Goal: Check status: Check status

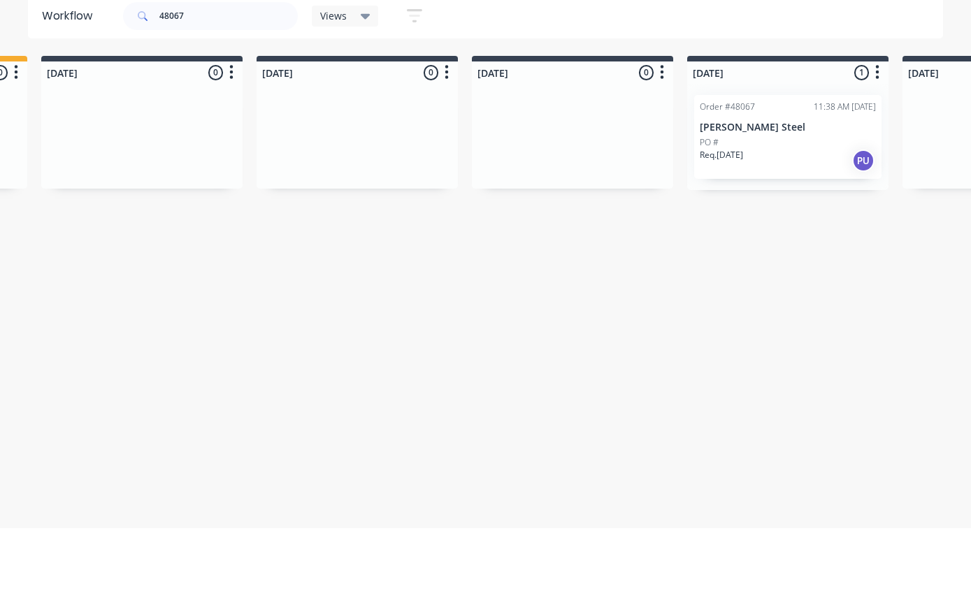
click at [802, 184] on p "[PERSON_NAME] Steel" at bounding box center [788, 190] width 176 height 12
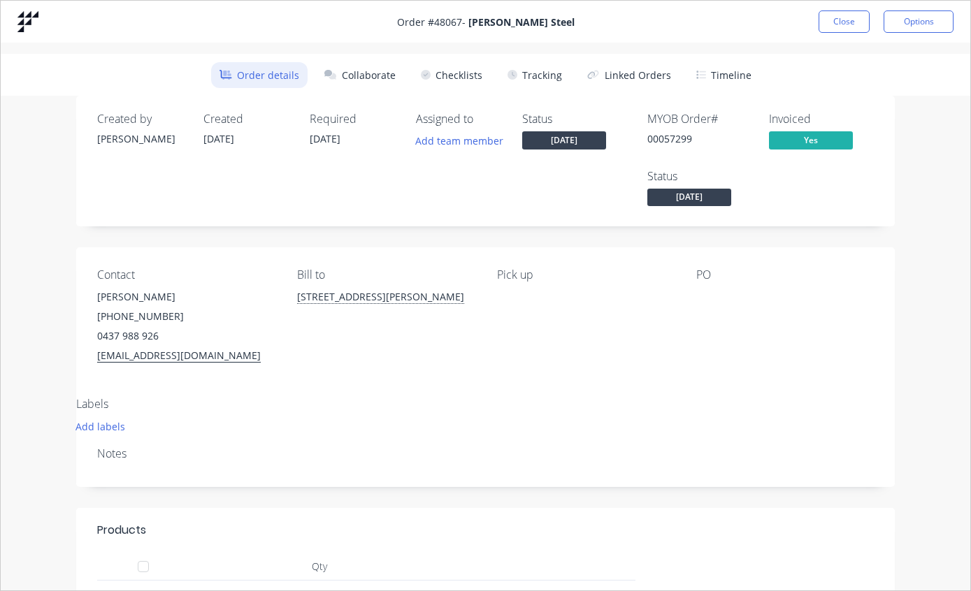
click at [833, 20] on button "Close" at bounding box center [843, 21] width 51 height 22
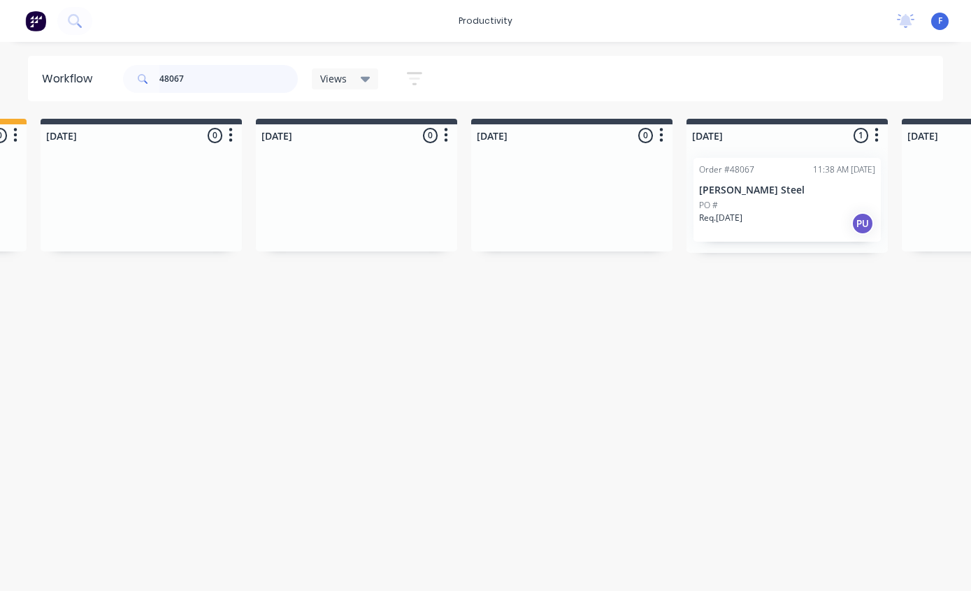
scroll to position [28, 635]
type input "4"
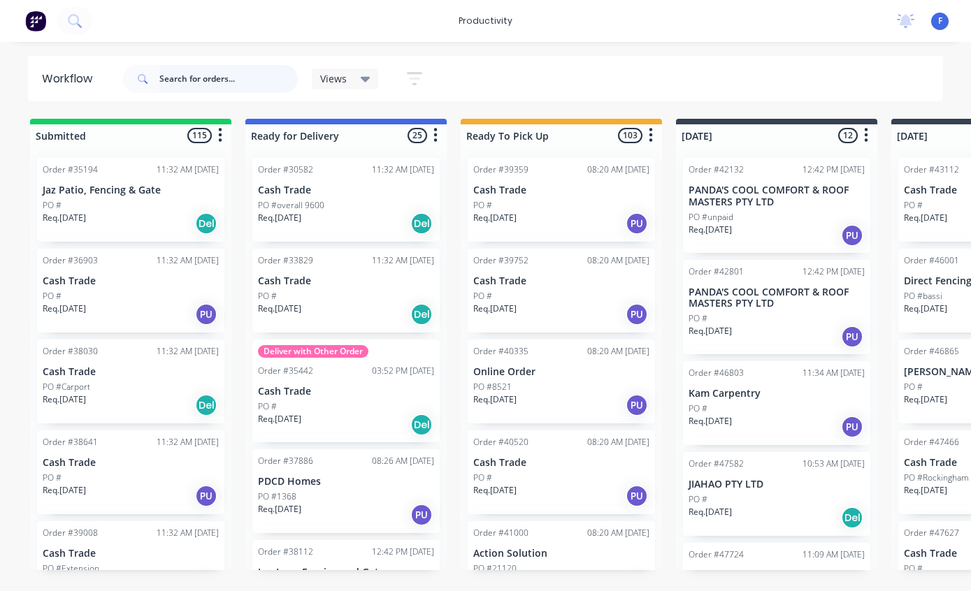
click at [195, 67] on input "text" at bounding box center [228, 79] width 138 height 28
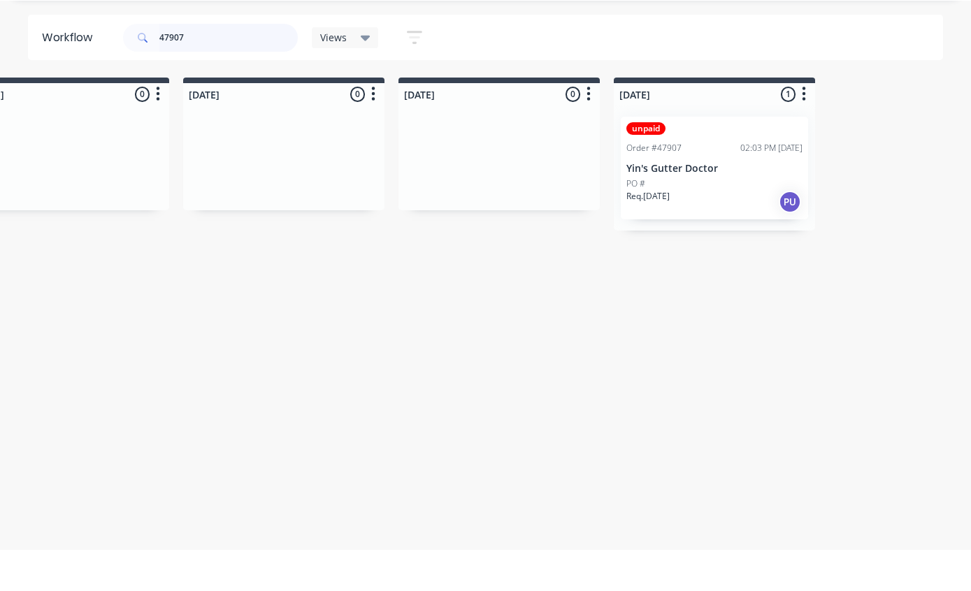
scroll to position [0, 945]
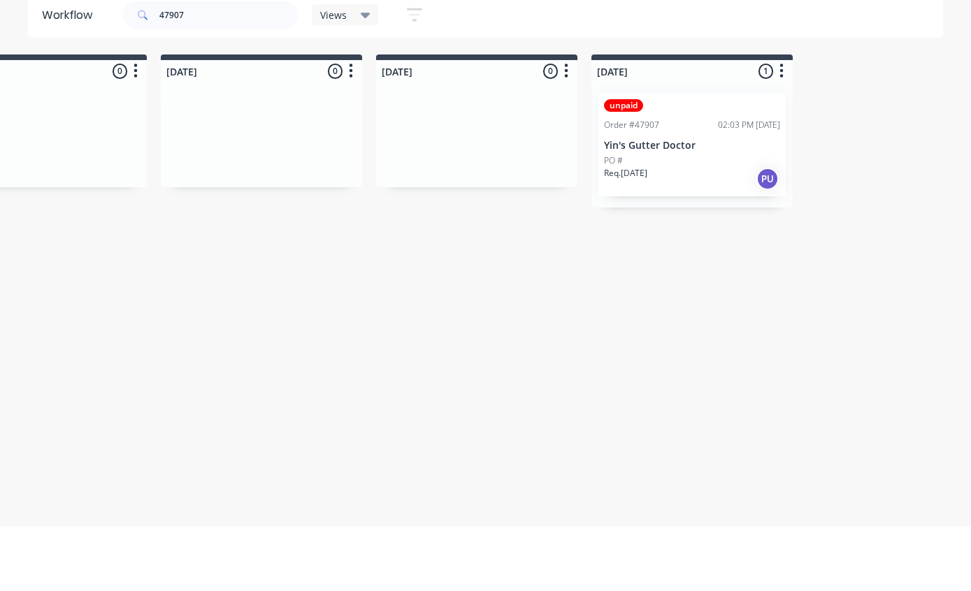
click at [686, 158] on div "unpaid Order #47907 02:03 PM [DATE] Yin's Gutter Doctor PO # Req. [DATE] PU" at bounding box center [691, 209] width 187 height 103
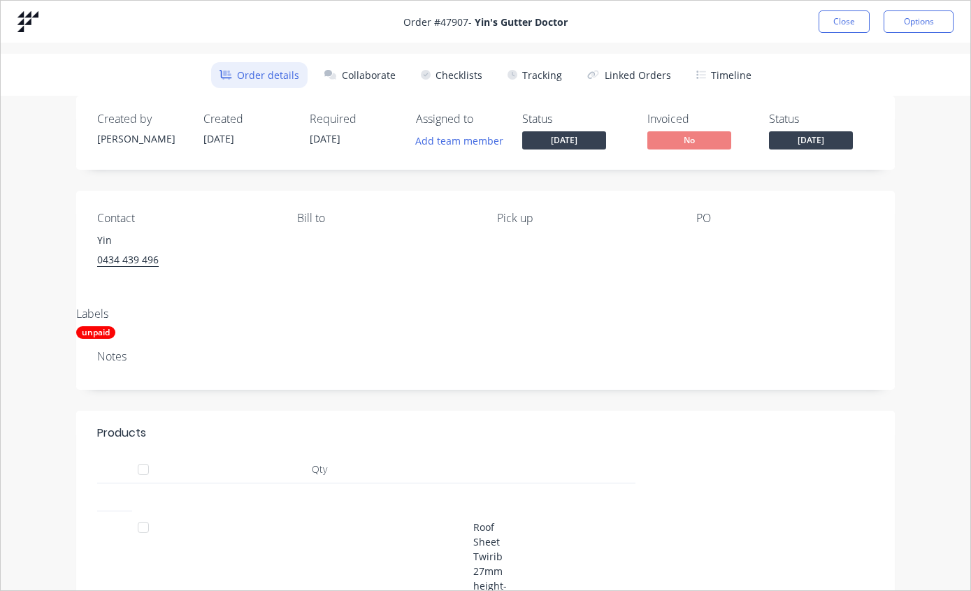
click at [532, 81] on button "Tracking" at bounding box center [534, 75] width 71 height 26
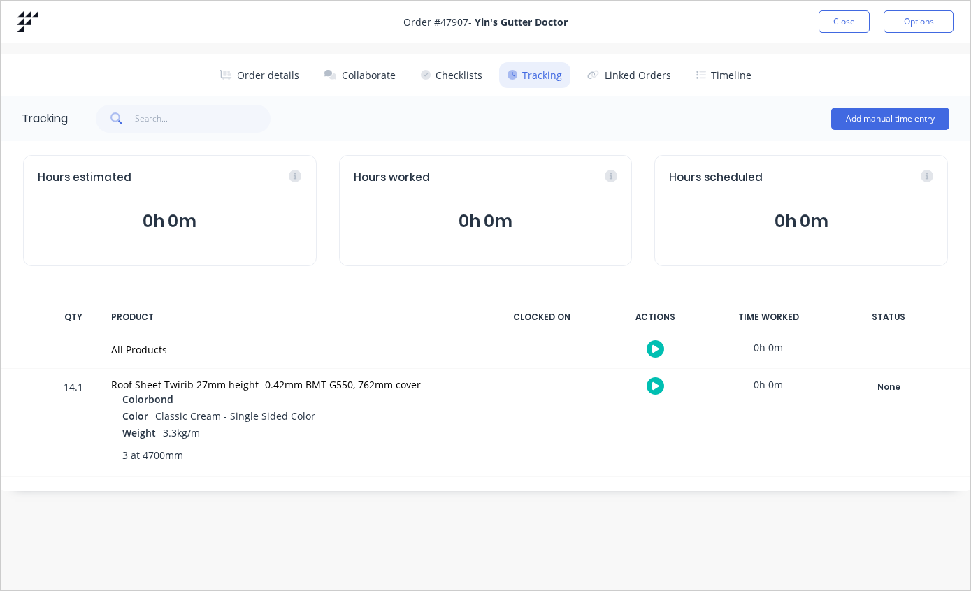
click at [882, 387] on div "None" at bounding box center [888, 387] width 101 height 18
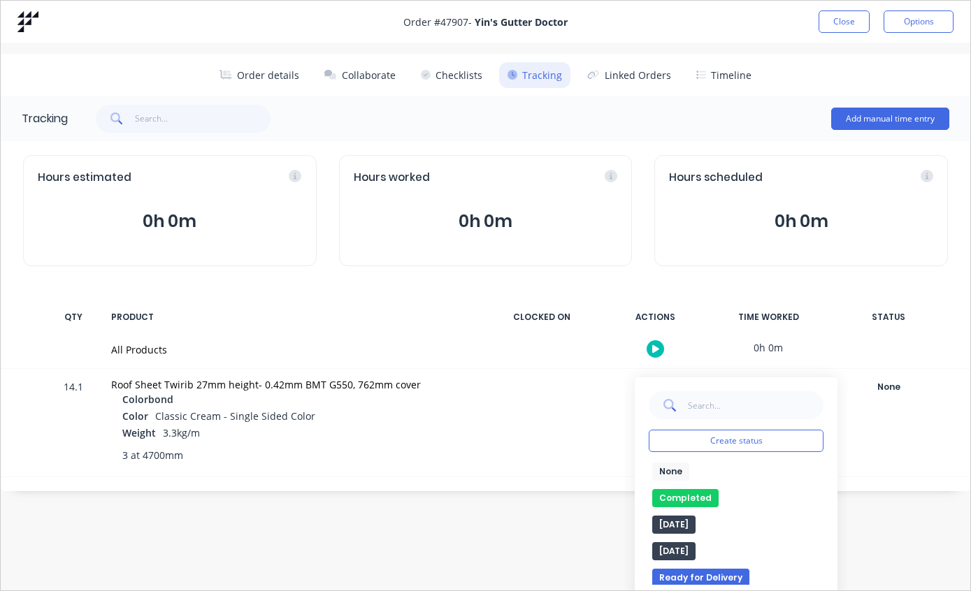
click at [692, 498] on button "Completed" at bounding box center [685, 498] width 66 height 18
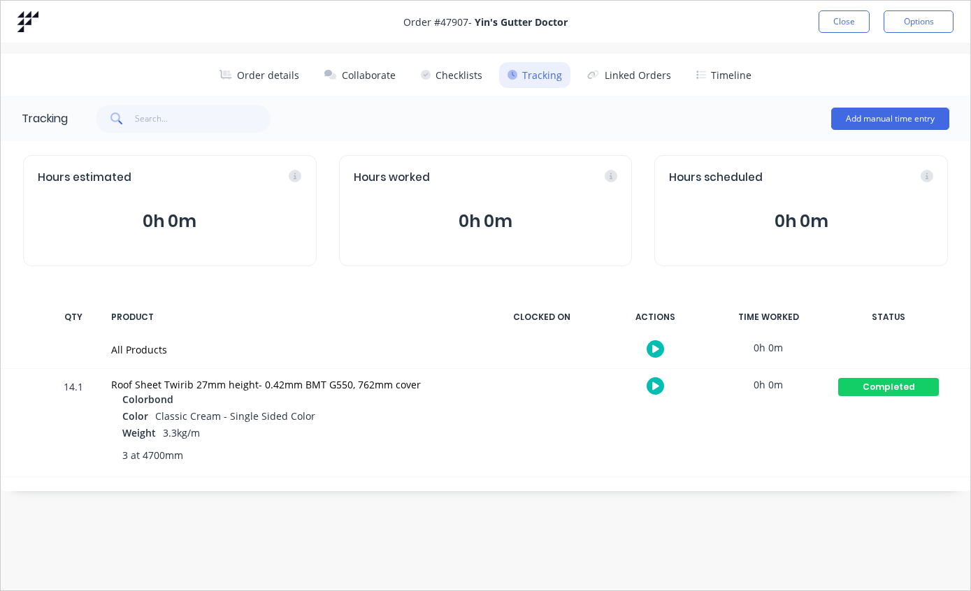
click at [839, 18] on button "Close" at bounding box center [843, 21] width 51 height 22
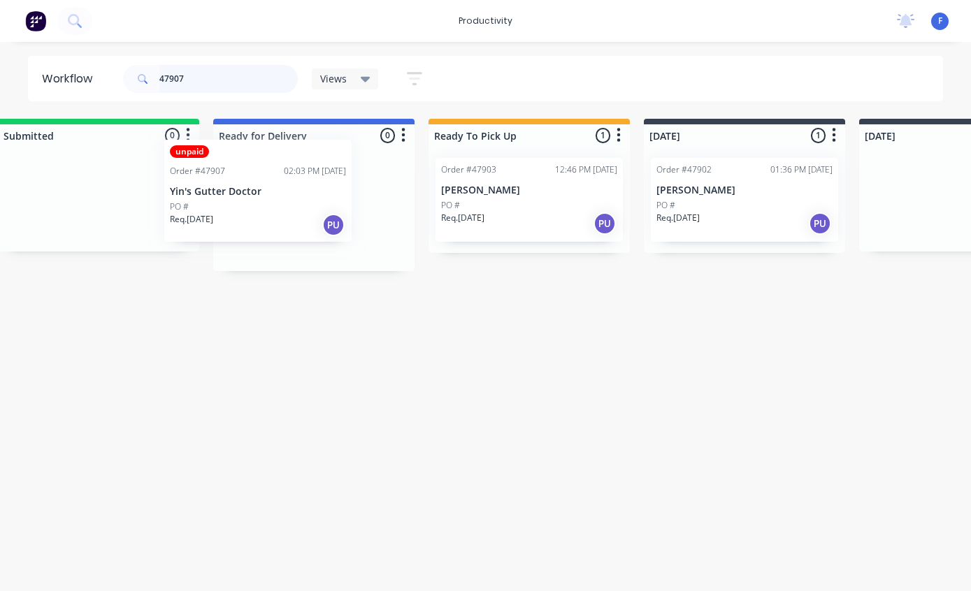
scroll to position [28, 31]
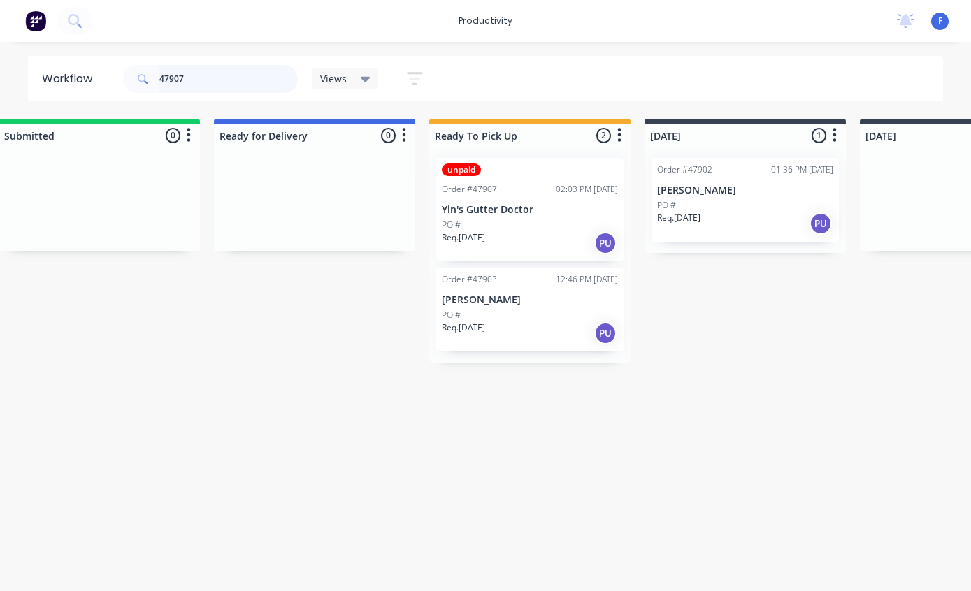
click at [246, 91] on input "47907" at bounding box center [228, 79] width 138 height 28
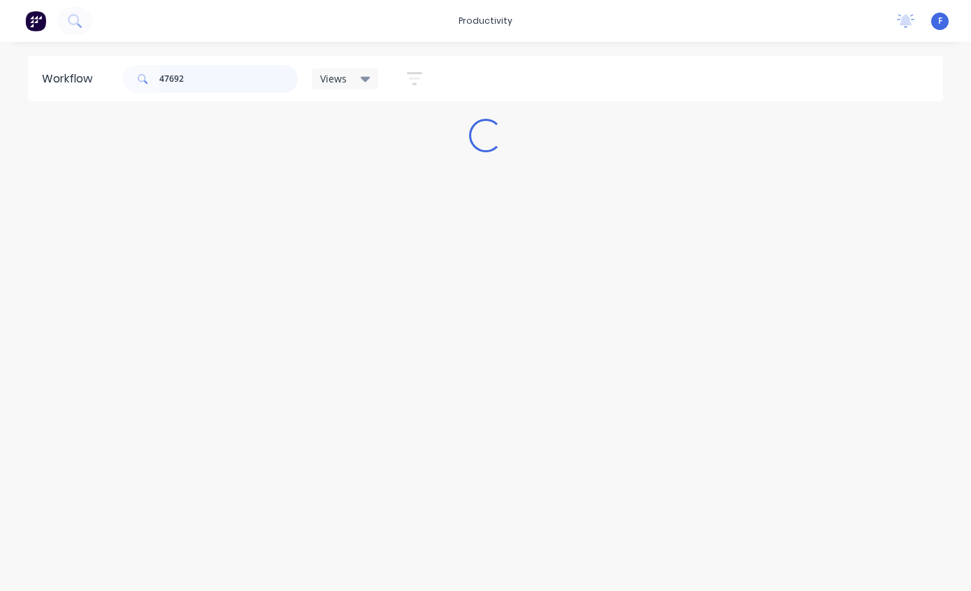
scroll to position [28, 0]
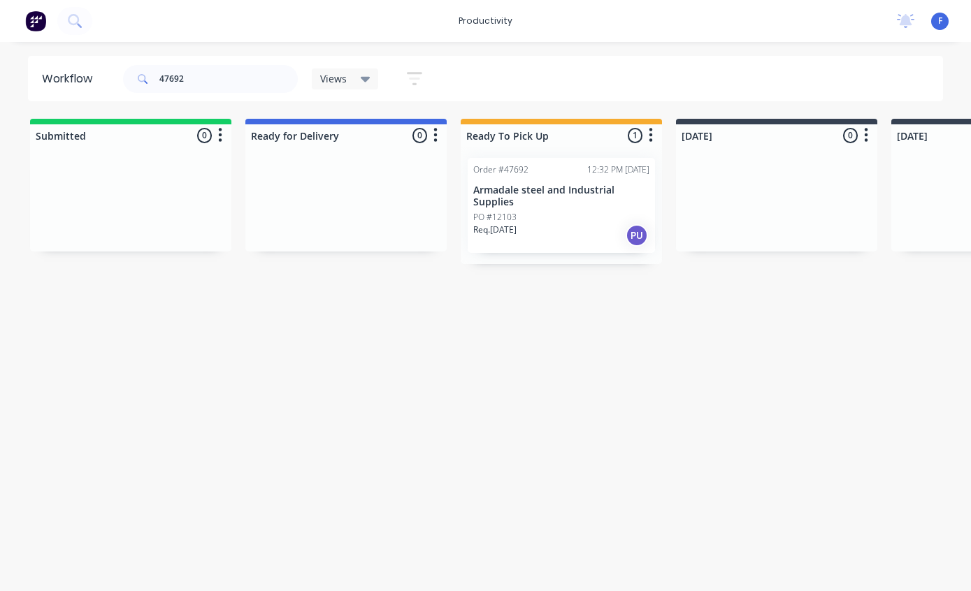
click at [549, 184] on p "Armadale steel and Industrial Supplies" at bounding box center [561, 196] width 176 height 24
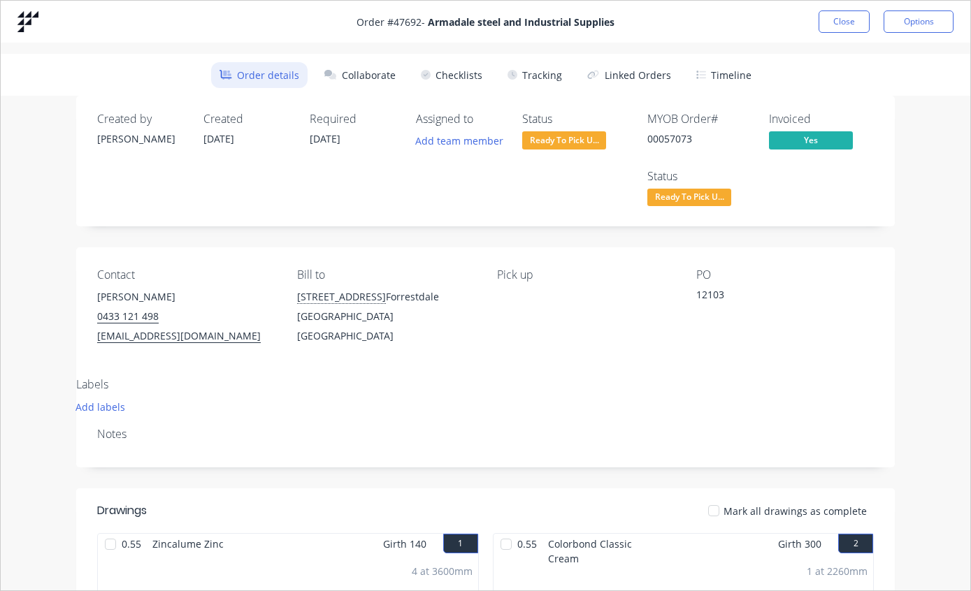
click at [544, 66] on button "Tracking" at bounding box center [534, 75] width 71 height 26
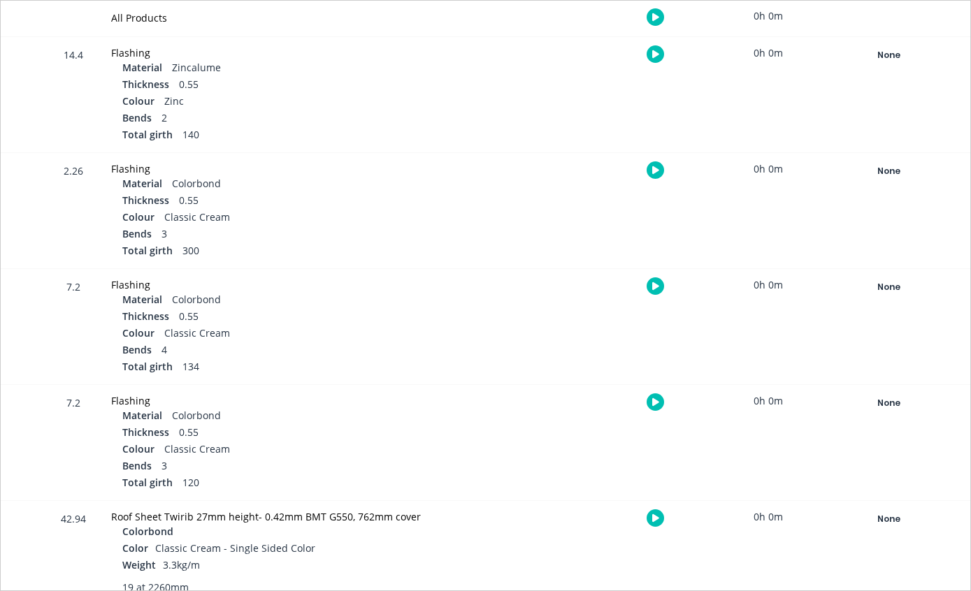
scroll to position [331, 0]
click at [882, 516] on div "None" at bounding box center [888, 520] width 101 height 18
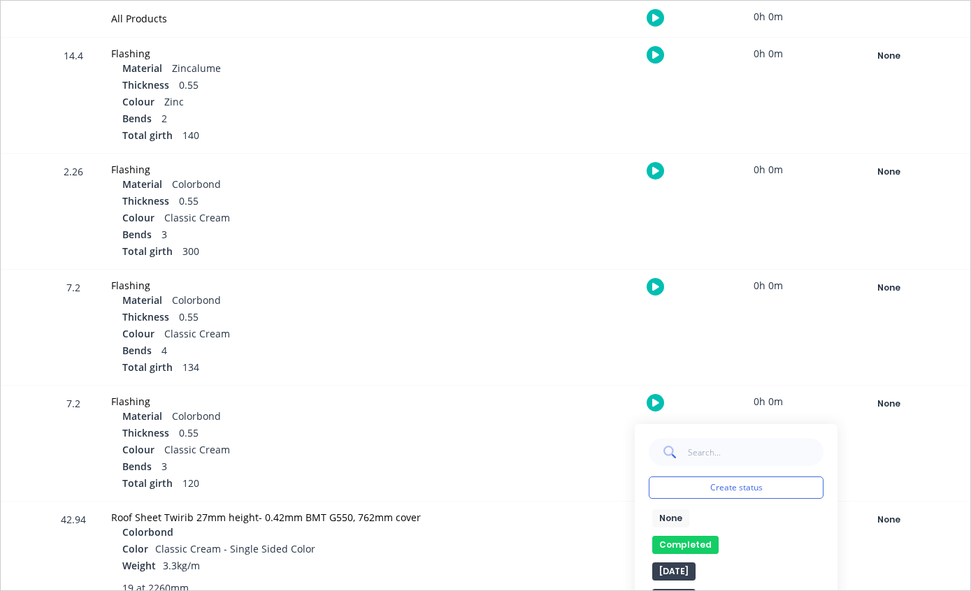
click at [683, 542] on button "Completed" at bounding box center [685, 545] width 66 height 18
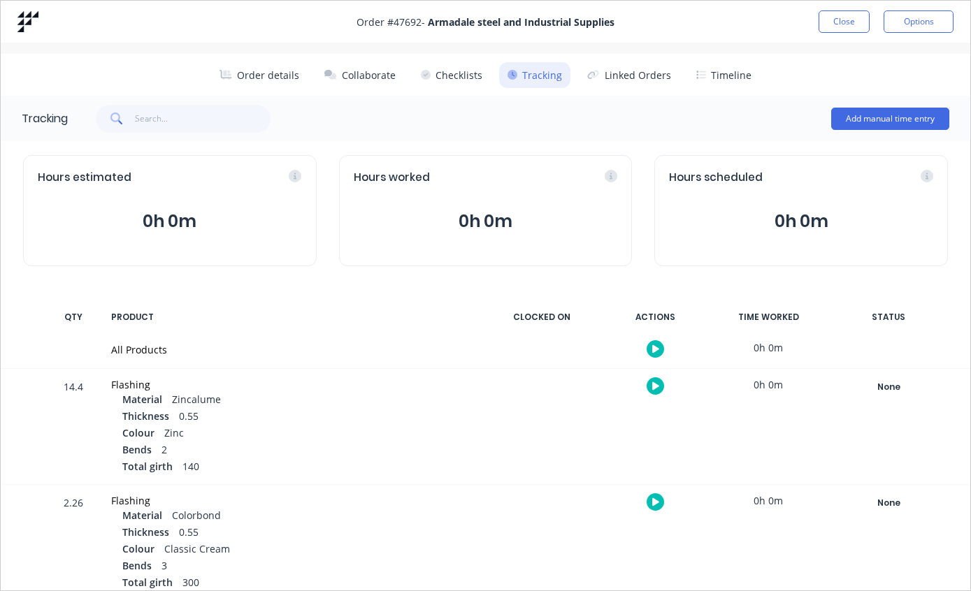
scroll to position [0, 0]
click at [839, 18] on button "Close" at bounding box center [843, 21] width 51 height 22
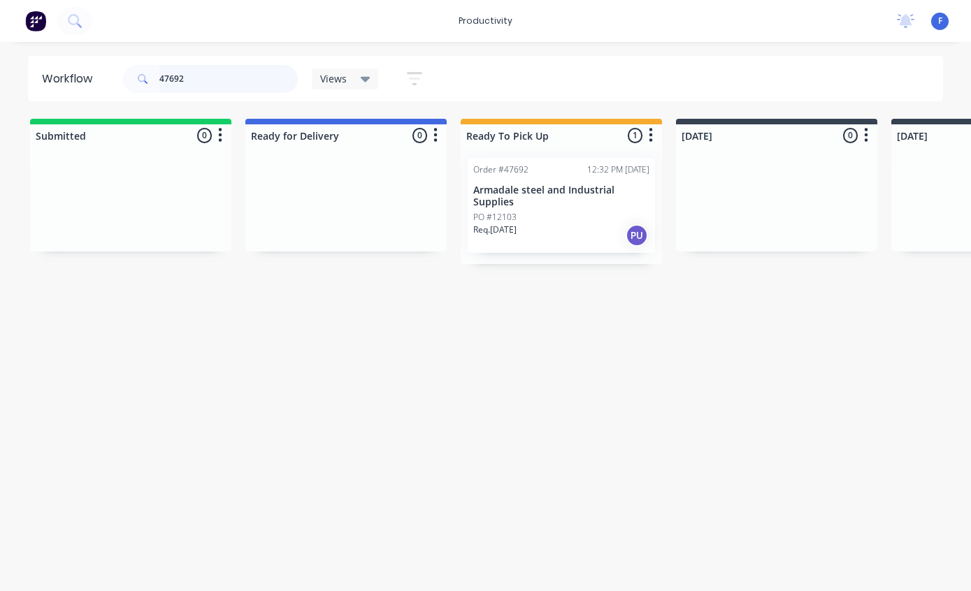
click at [240, 82] on input "47692" at bounding box center [228, 79] width 138 height 28
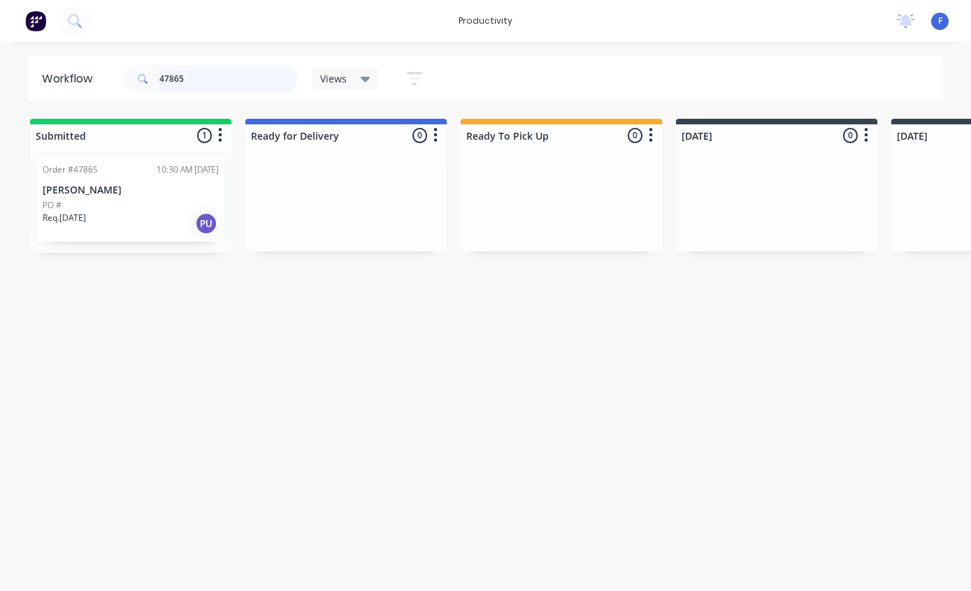
type input "47865"
click at [108, 199] on div "PO #" at bounding box center [131, 205] width 176 height 13
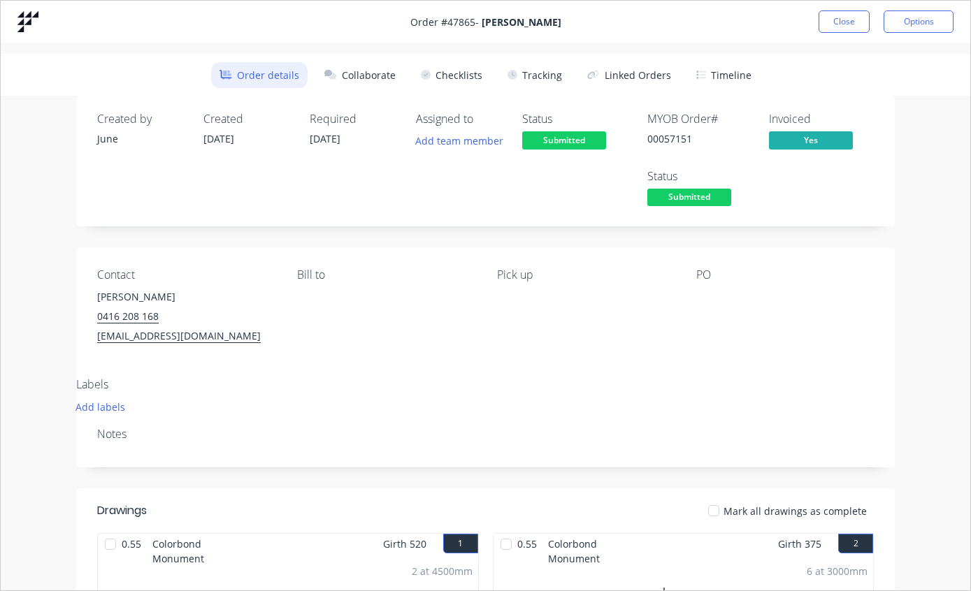
click at [548, 69] on button "Tracking" at bounding box center [534, 75] width 71 height 26
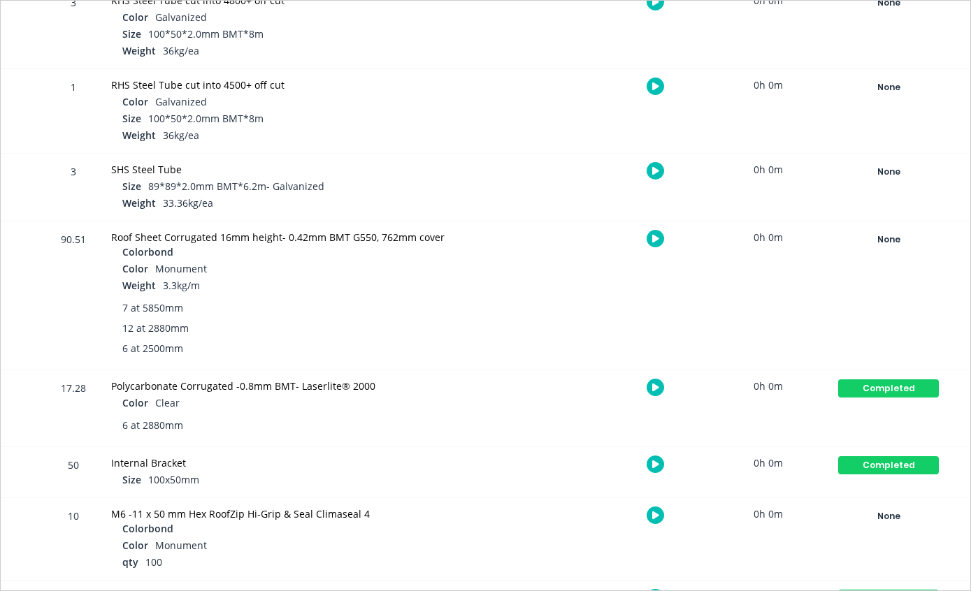
scroll to position [937, 0]
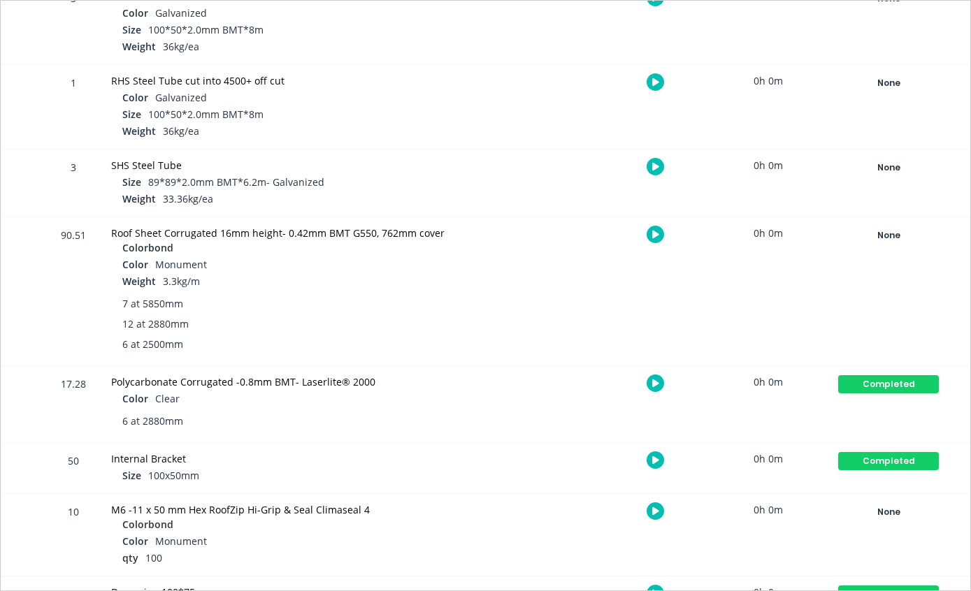
click at [883, 233] on div "None" at bounding box center [888, 235] width 101 height 18
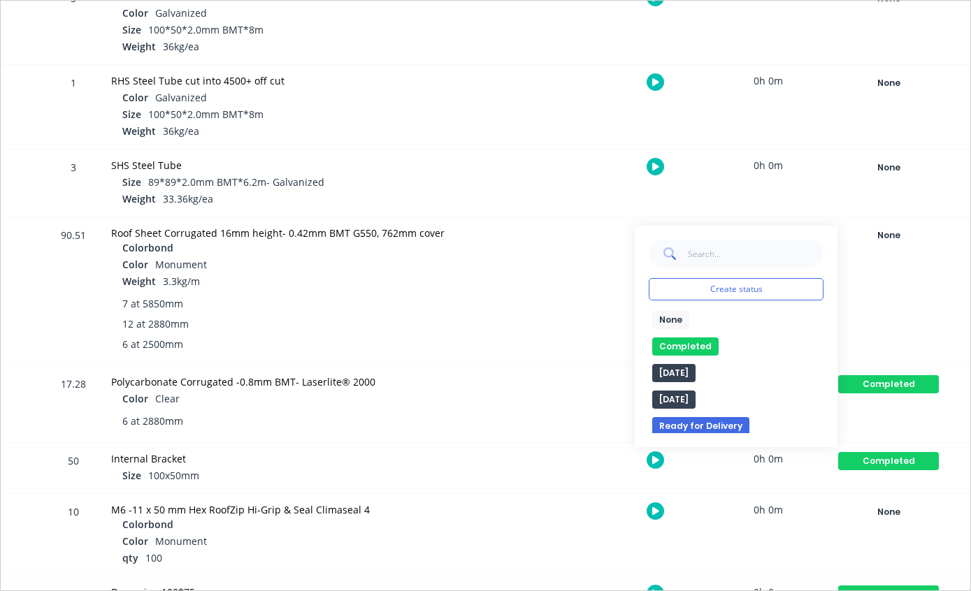
click at [683, 341] on button "Completed" at bounding box center [685, 347] width 66 height 18
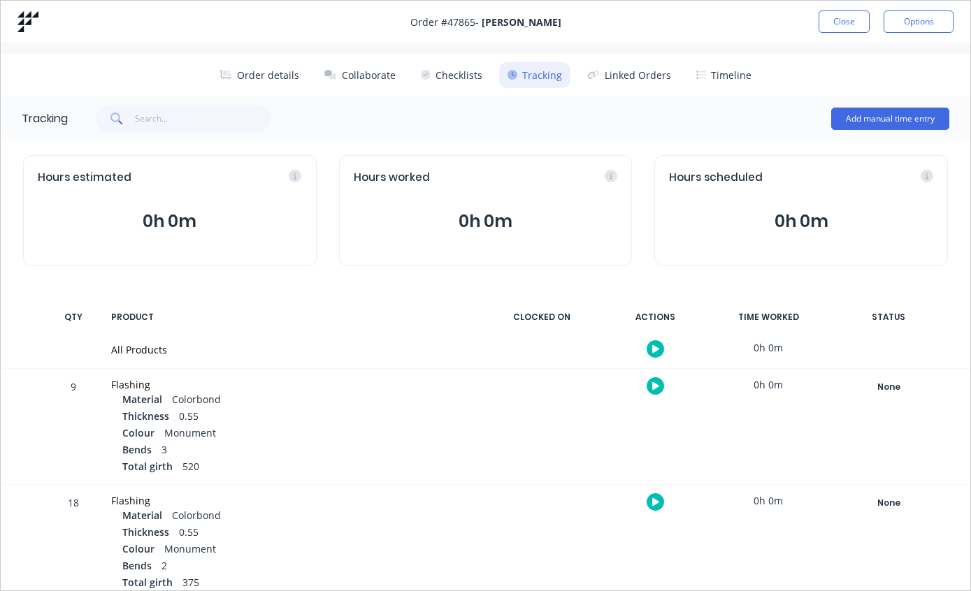
scroll to position [0, 0]
click at [840, 14] on button "Close" at bounding box center [843, 21] width 51 height 22
